Goal: Task Accomplishment & Management: Manage account settings

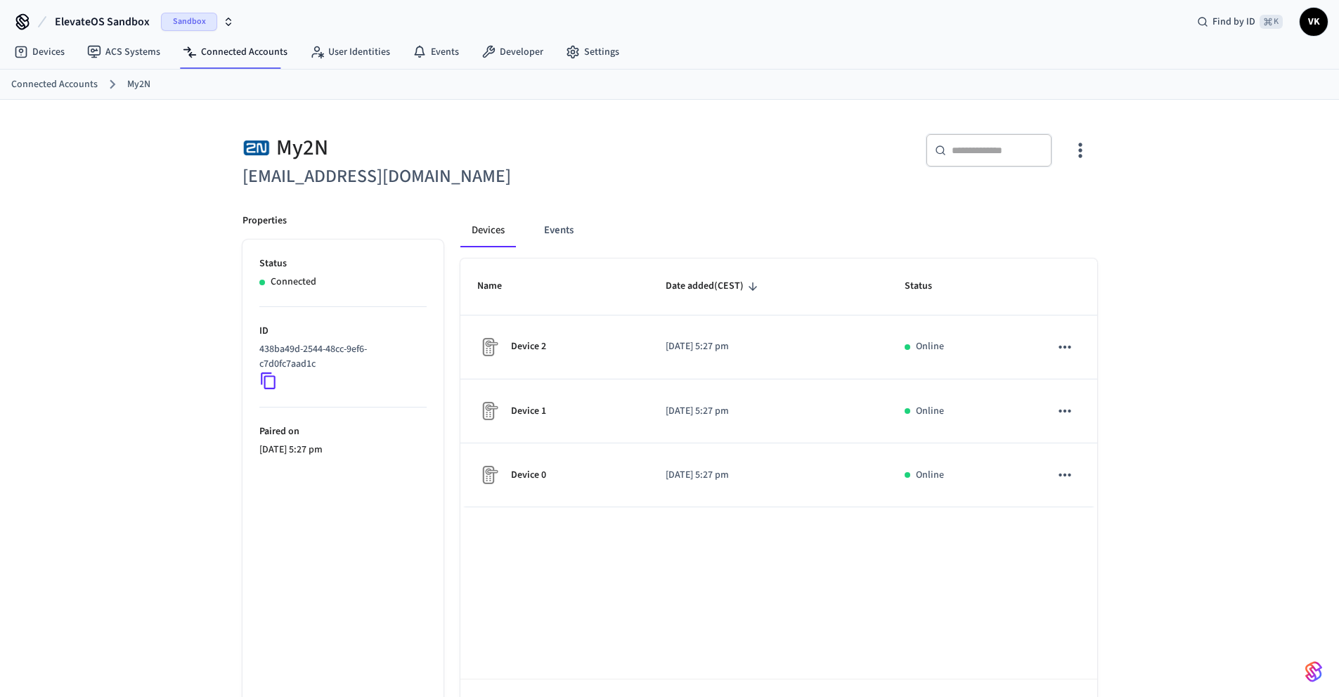
scroll to position [6, 0]
click at [580, 204] on div "Devices Events Name Date added (CEST) Status Device 2 [DATE] 5:27 pm Online Dev…" at bounding box center [770, 470] width 654 height 550
click at [220, 51] on link "Connected Accounts" at bounding box center [234, 50] width 127 height 25
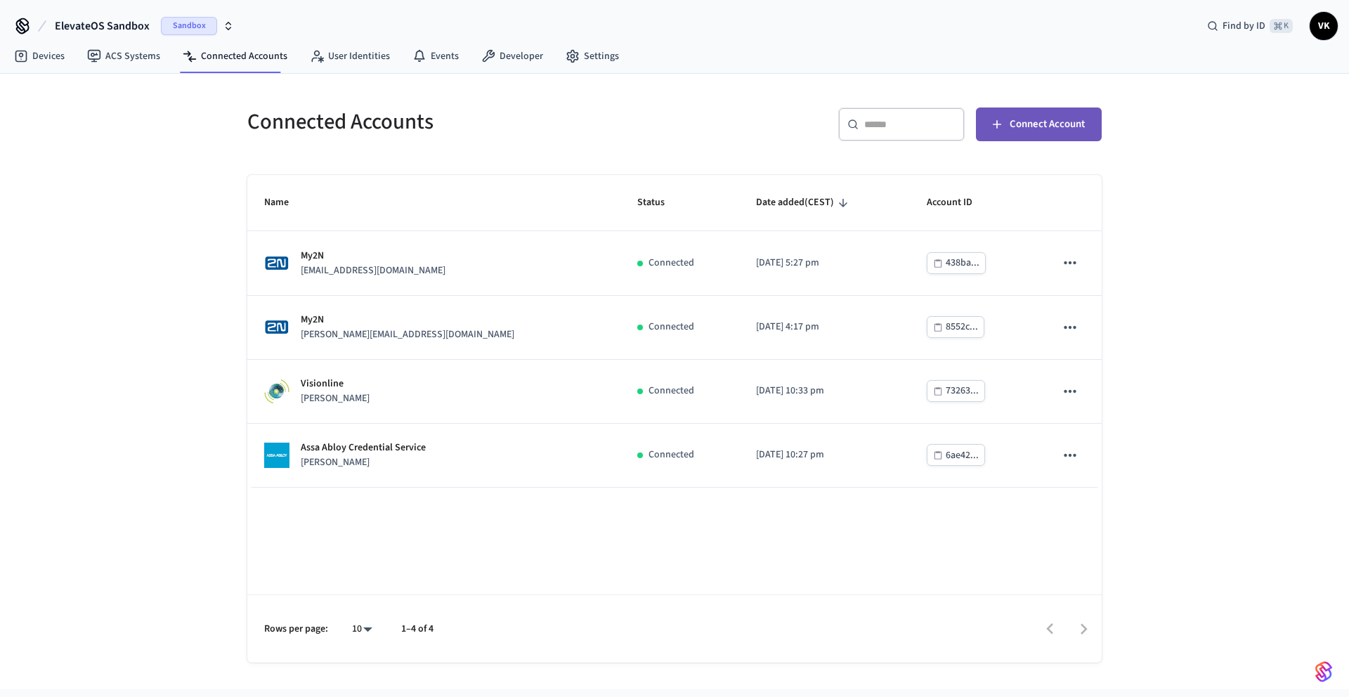
click at [1003, 134] on button "Connect Account" at bounding box center [1039, 125] width 126 height 34
click at [1015, 126] on span "Connect Account" at bounding box center [1047, 124] width 75 height 18
click at [1057, 126] on span "Connect Account" at bounding box center [1047, 124] width 75 height 18
click at [1067, 120] on span "Connect Account" at bounding box center [1047, 124] width 75 height 18
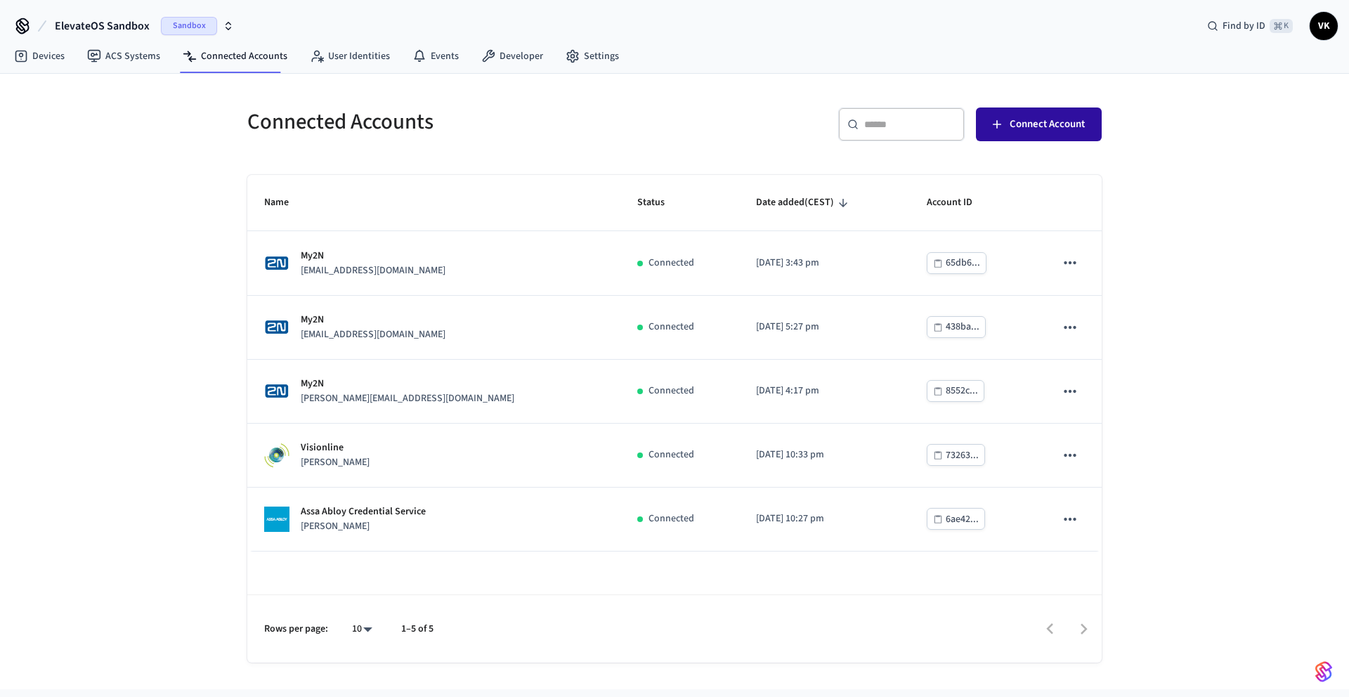
click at [1081, 126] on span "Connect Account" at bounding box center [1047, 124] width 75 height 18
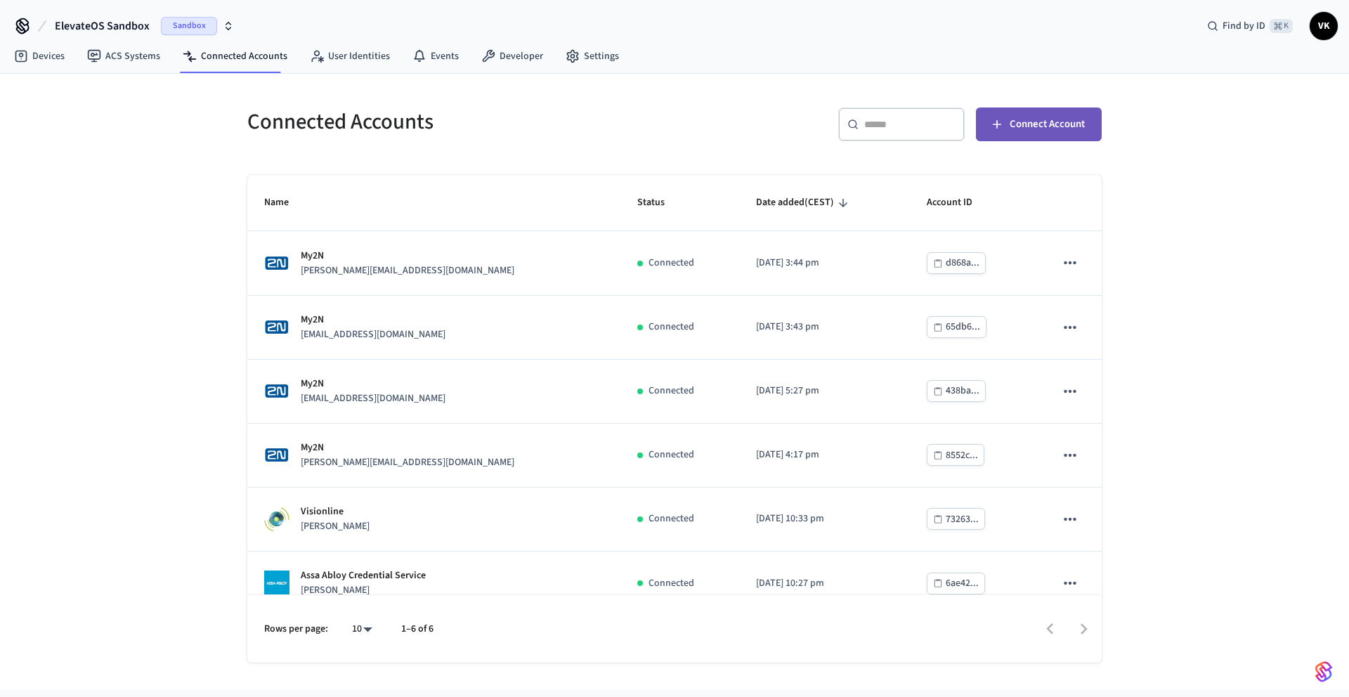
click at [1020, 126] on span "Connect Account" at bounding box center [1047, 124] width 75 height 18
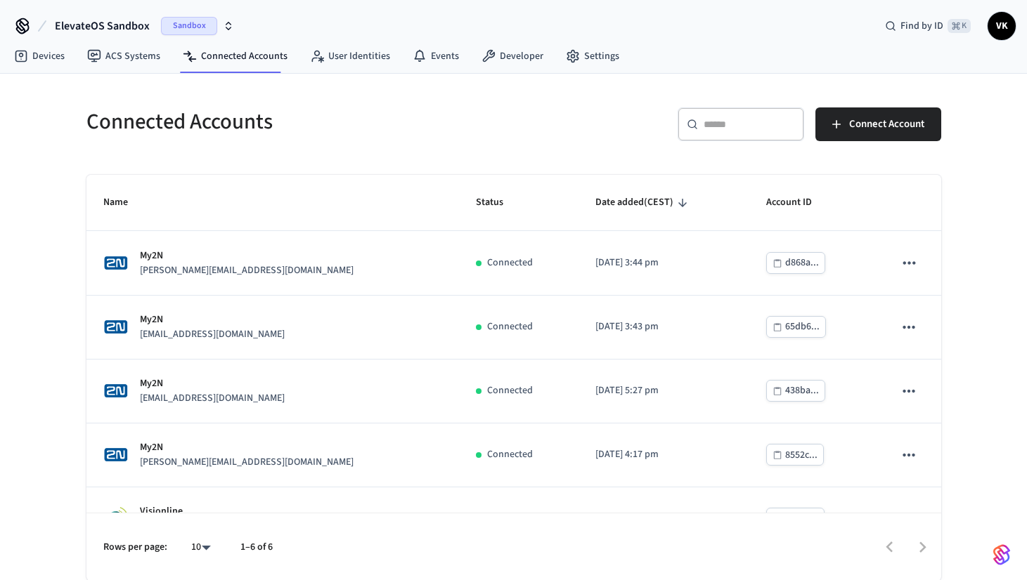
click at [512, 138] on div "​ ​ Connect Account" at bounding box center [723, 122] width 436 height 62
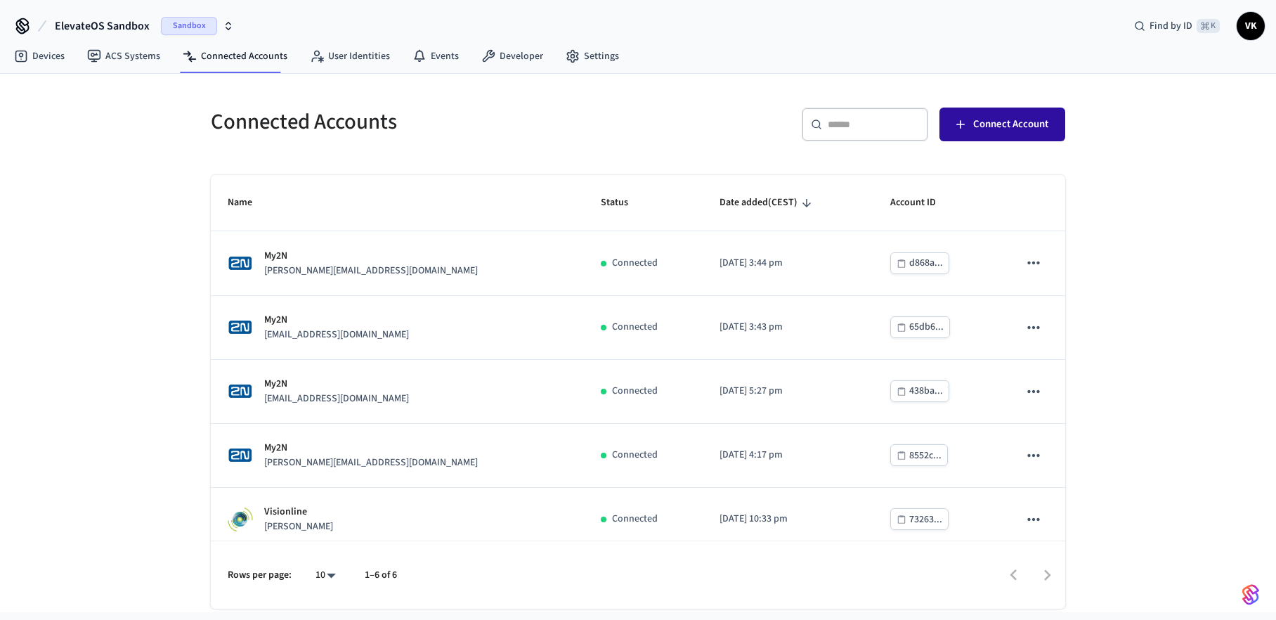
click at [999, 119] on span "Connect Account" at bounding box center [1010, 124] width 75 height 18
